Goal: Find specific page/section: Find specific page/section

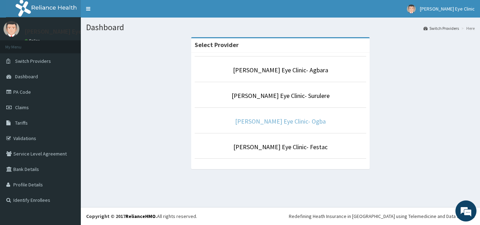
click at [276, 122] on link "[PERSON_NAME] Eye Clinic- Ogba" at bounding box center [280, 121] width 91 height 8
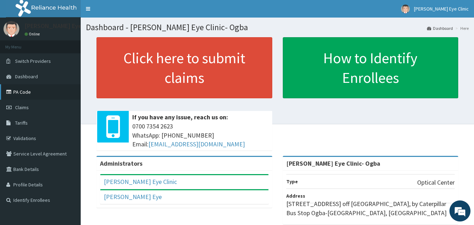
click at [21, 91] on link "PA Code" at bounding box center [40, 91] width 81 height 15
